Goal: Ask a question

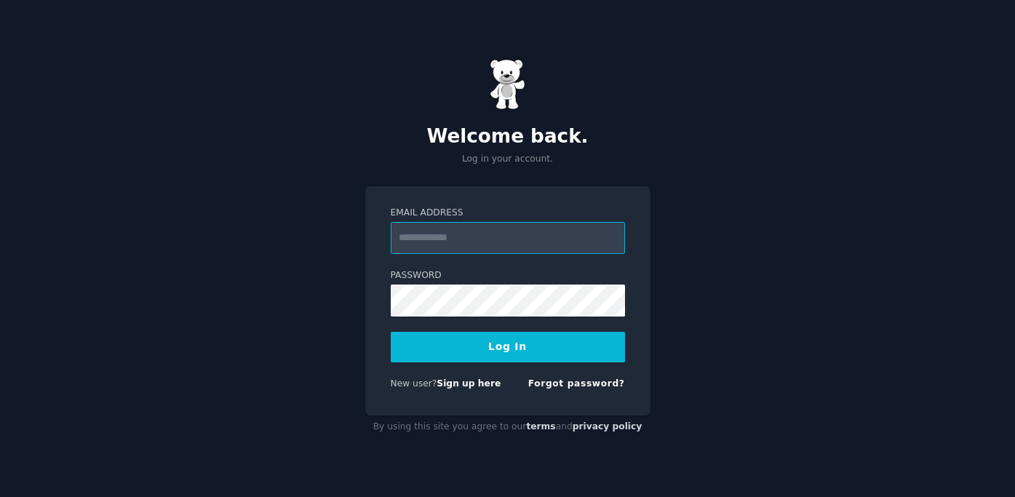
type input "**********"
click at [425, 351] on button "Log In" at bounding box center [508, 347] width 234 height 31
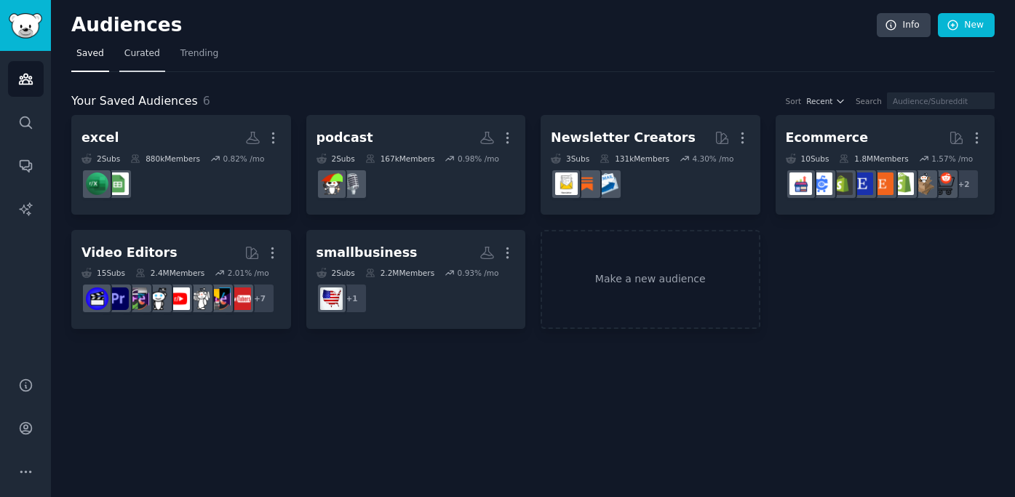
click at [143, 55] on span "Curated" at bounding box center [142, 53] width 36 height 13
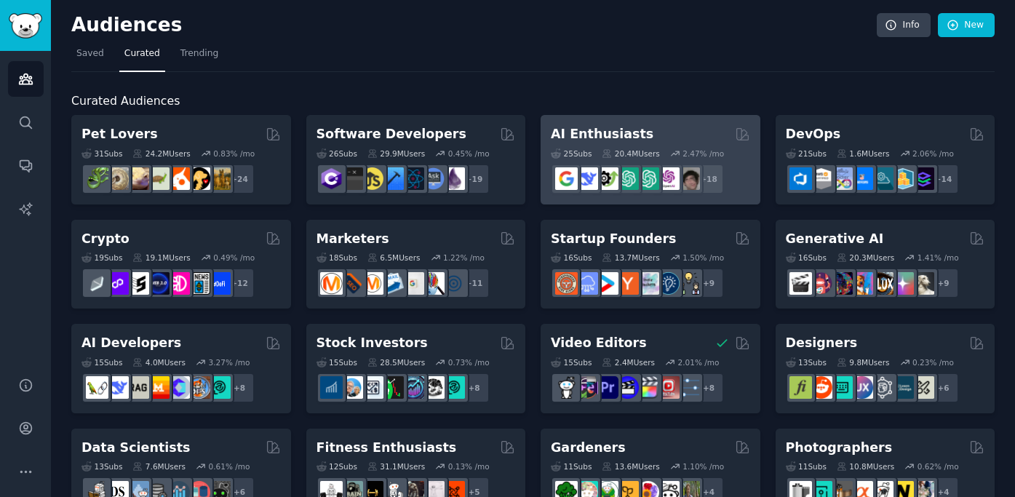
click at [637, 136] on div "AI Enthusiasts" at bounding box center [650, 134] width 199 height 18
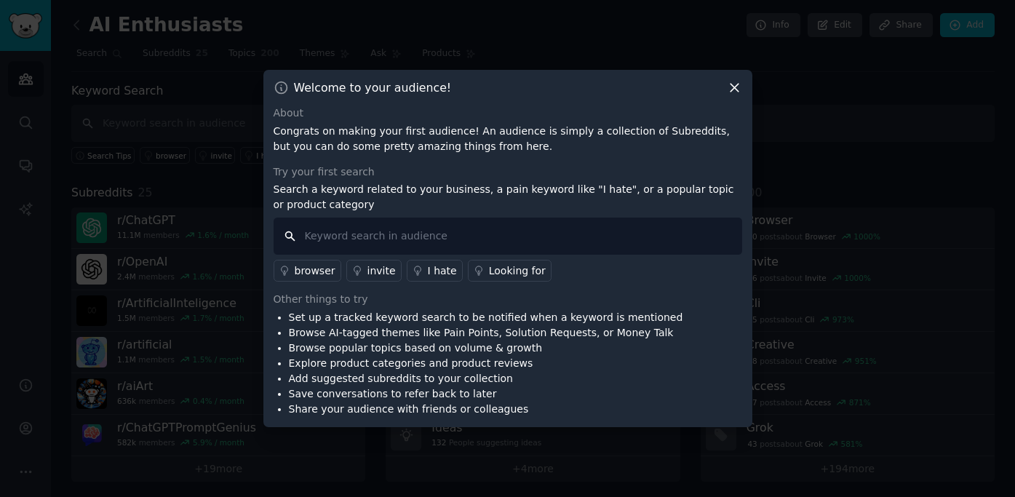
click at [396, 229] on input "text" at bounding box center [508, 236] width 469 height 37
click at [734, 82] on icon at bounding box center [734, 87] width 15 height 15
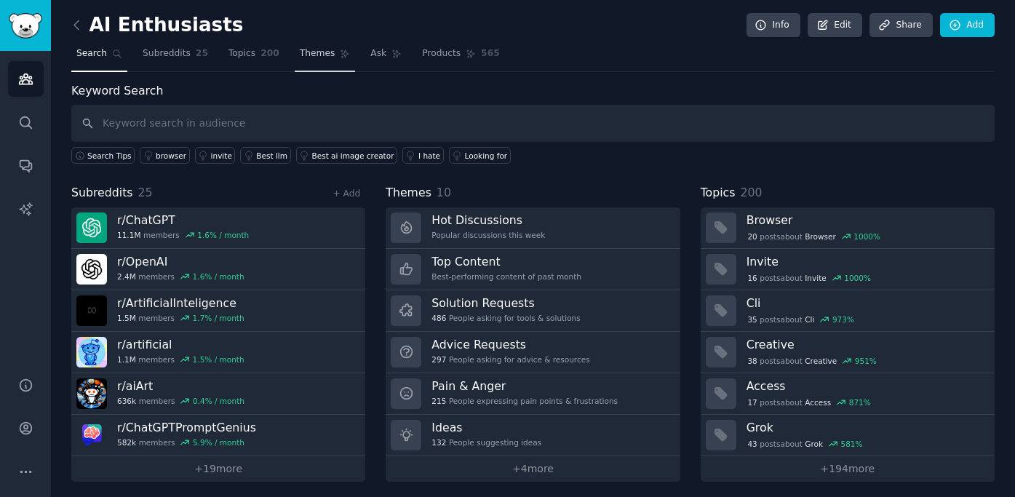
click at [331, 57] on span "Themes" at bounding box center [318, 53] width 36 height 13
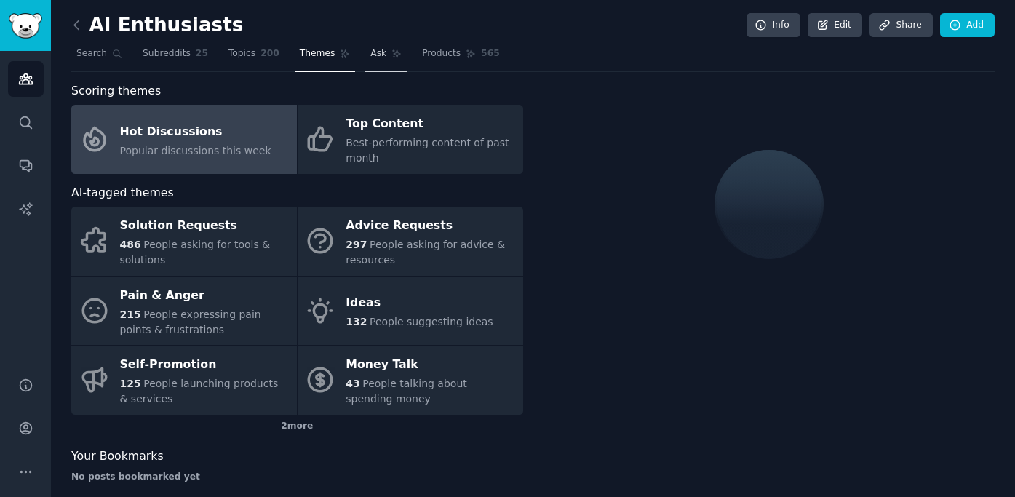
click at [376, 55] on span "Ask" at bounding box center [378, 53] width 16 height 13
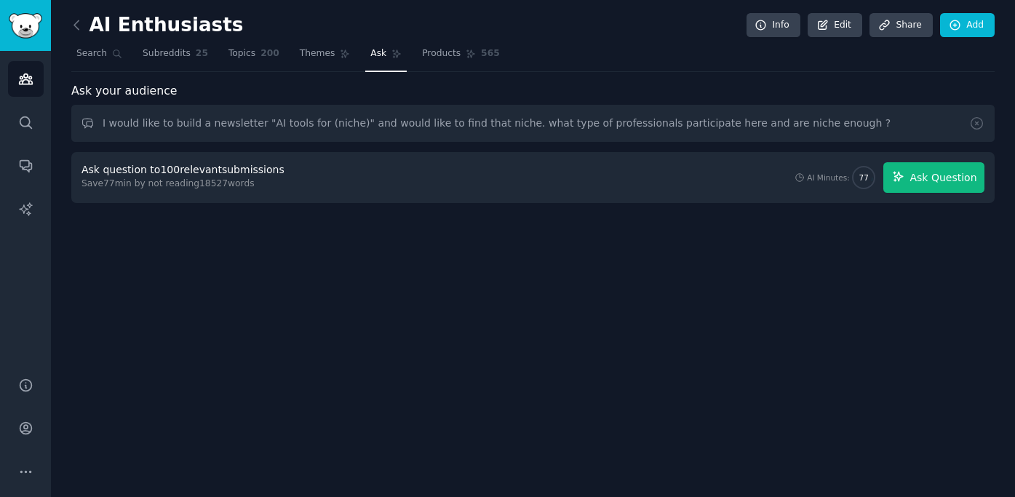
click at [933, 178] on span "Ask Question" at bounding box center [943, 177] width 67 height 15
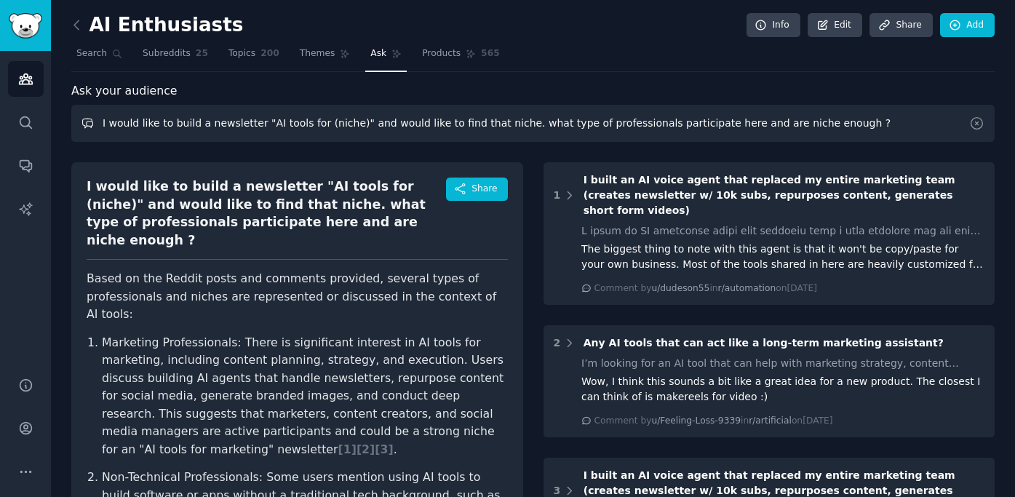
click at [832, 122] on input "I would like to build a newsletter "AI tools for (niche)" and would like to fin…" at bounding box center [532, 123] width 923 height 37
drag, startPoint x: 347, startPoint y: 120, endPoint x: 312, endPoint y: 122, distance: 35.0
click at [312, 122] on input "I would like to build a newsletter "AI tools for (niche)" and would like to fin…" at bounding box center [532, 123] width 923 height 37
drag, startPoint x: 362, startPoint y: 120, endPoint x: 313, endPoint y: 117, distance: 48.8
click at [313, 117] on input "I would like to build a newsletter "AI tools for marketers" and would like to f…" at bounding box center [532, 123] width 923 height 37
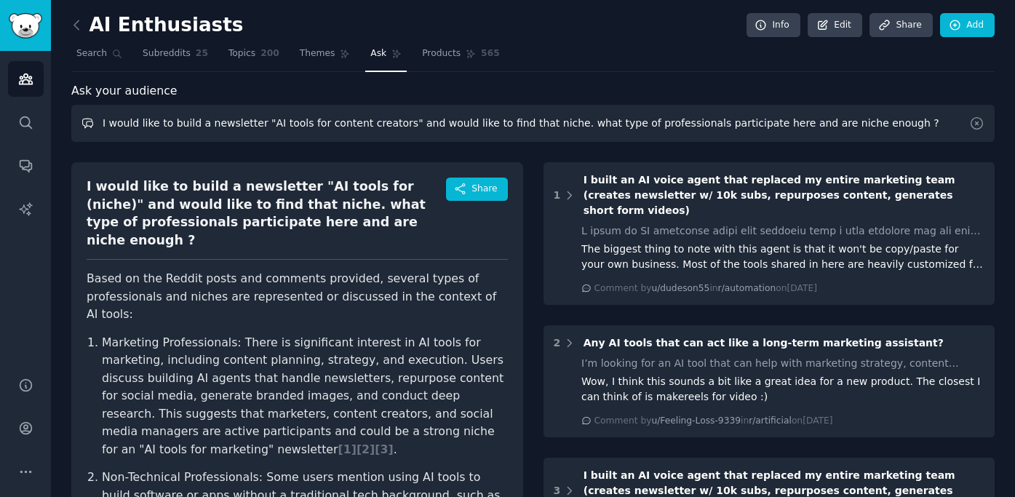
drag, startPoint x: 480, startPoint y: 119, endPoint x: 532, endPoint y: 171, distance: 73.6
type input "I would like to build a newsletter "AI tools for content creators" and would li…"
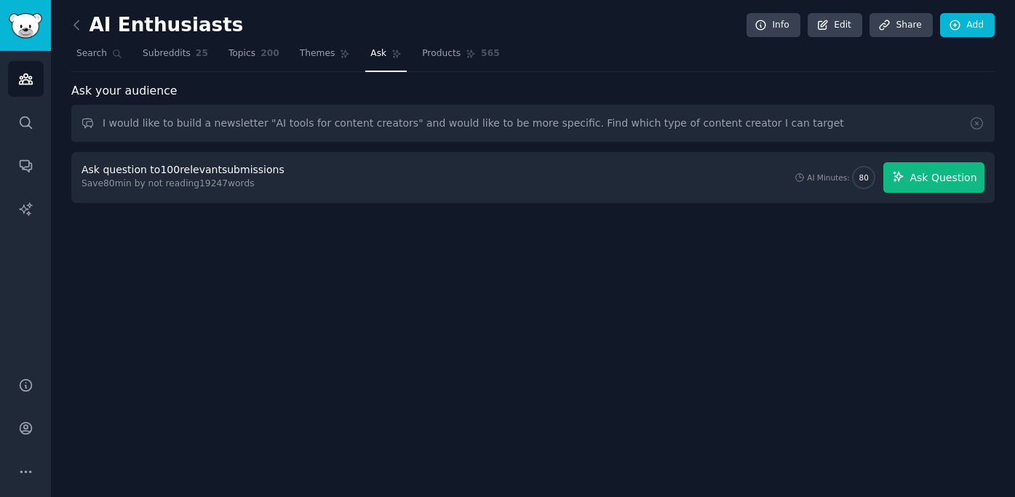
click at [923, 176] on span "Ask Question" at bounding box center [943, 177] width 67 height 15
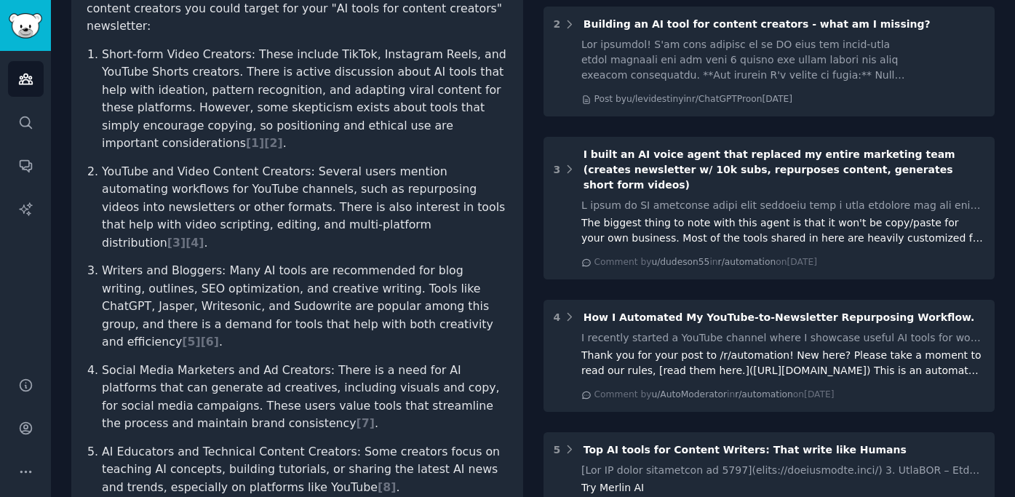
scroll to position [287, 0]
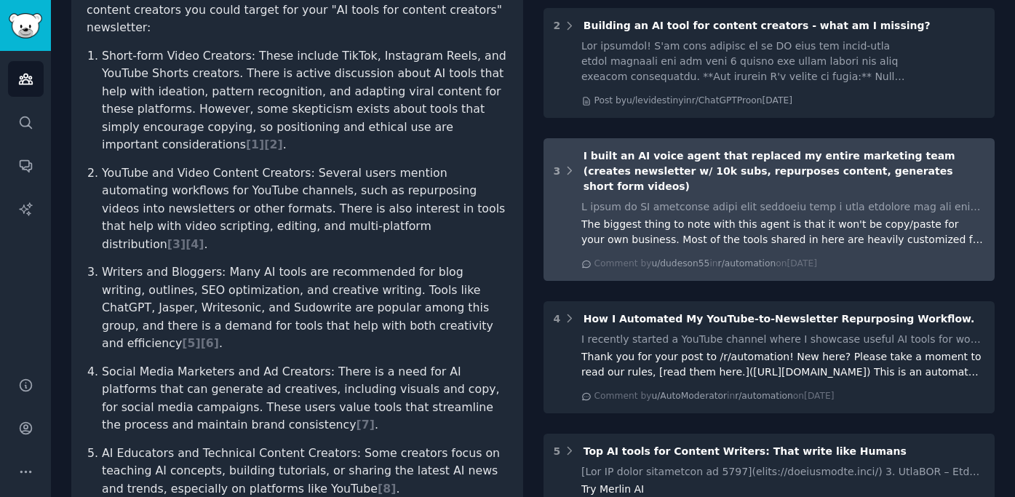
click at [631, 166] on span "I built an AI voice agent that replaced my entire marketing team (creates newsl…" at bounding box center [770, 171] width 372 height 42
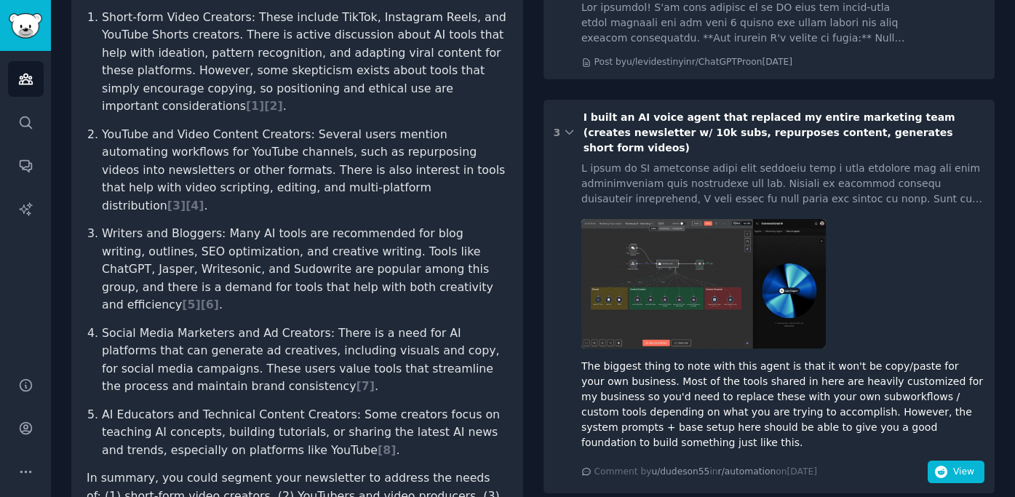
scroll to position [381, 0]
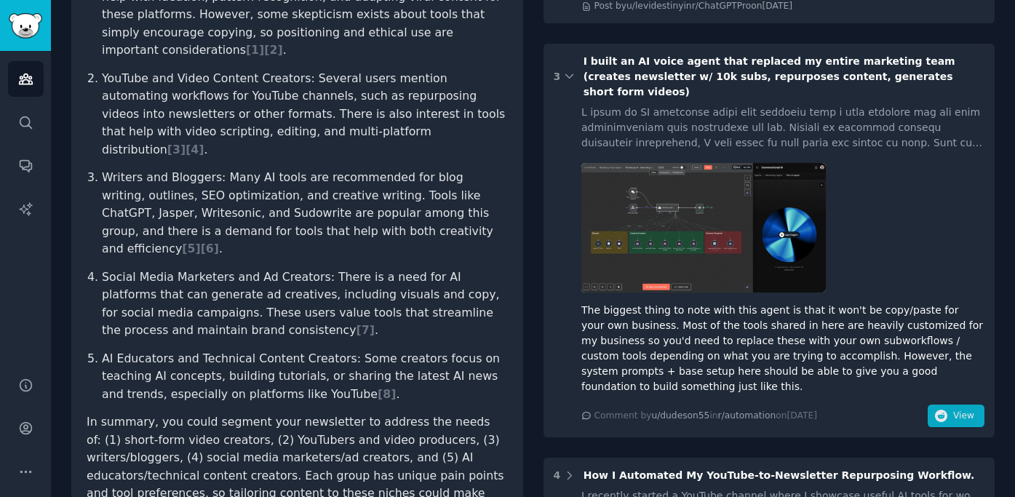
click at [946, 405] on button "View" at bounding box center [956, 416] width 57 height 23
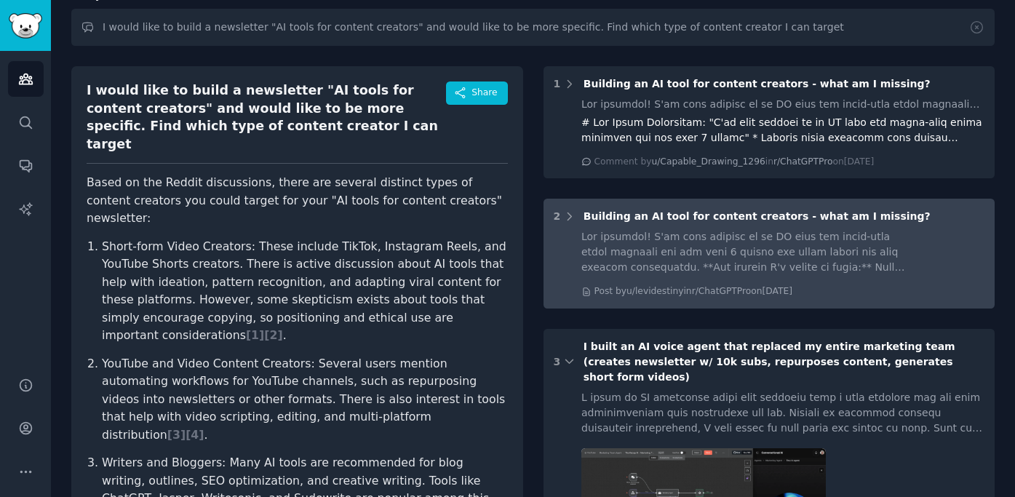
scroll to position [83, 0]
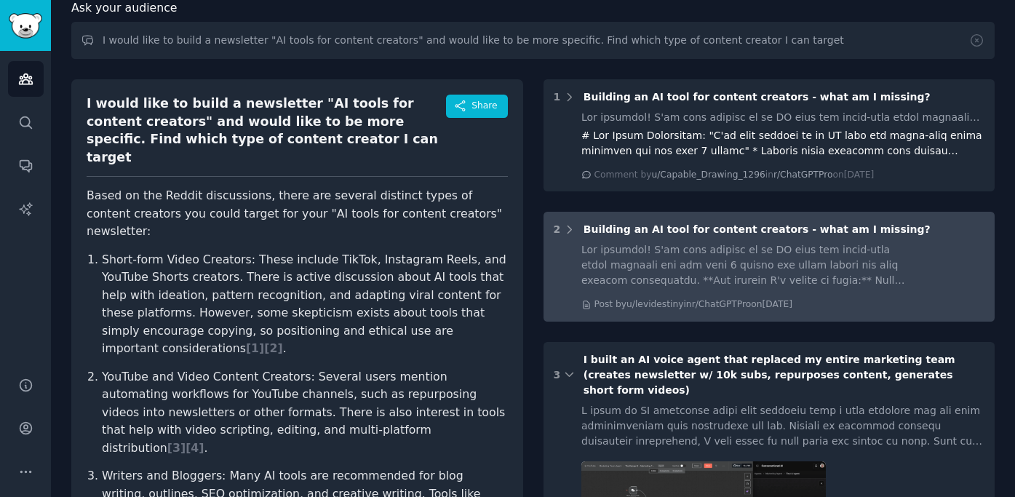
click at [653, 250] on div at bounding box center [749, 265] width 336 height 46
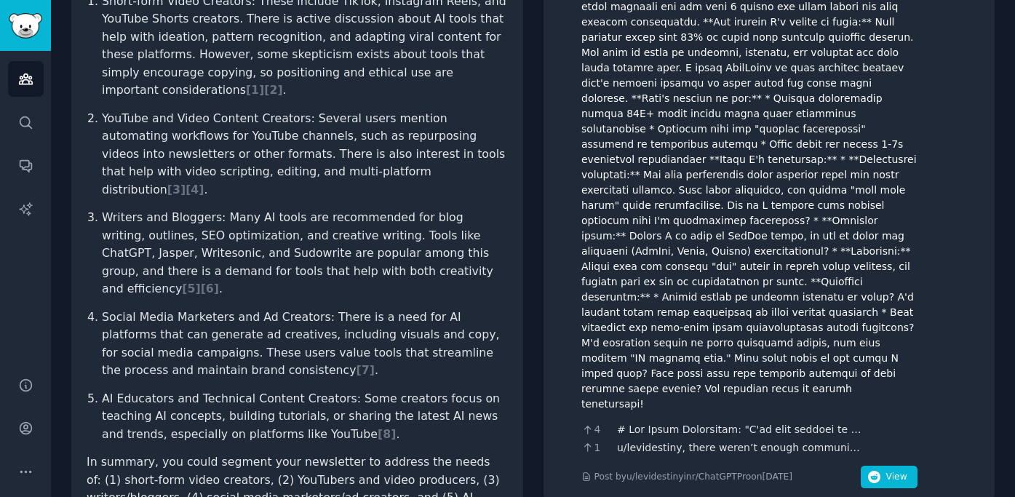
scroll to position [352, 0]
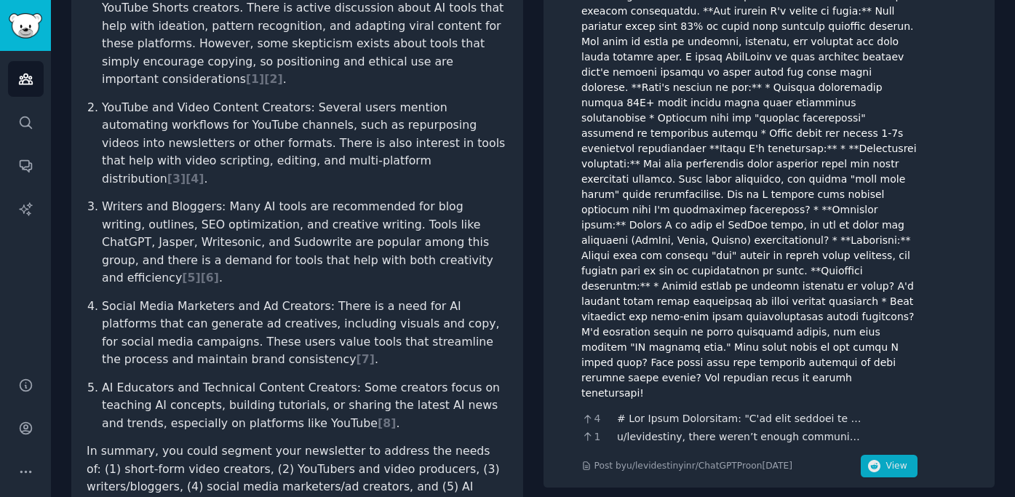
click at [869, 460] on icon "button" at bounding box center [874, 466] width 13 height 13
